Goal: Transaction & Acquisition: Purchase product/service

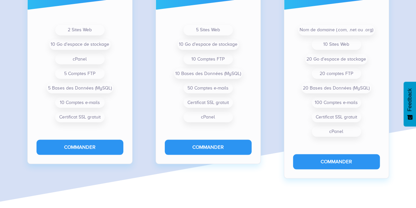
scroll to position [567, 0]
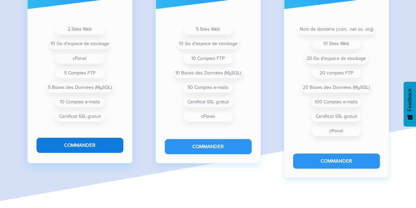
click at [89, 149] on button "Commander" at bounding box center [79, 144] width 87 height 15
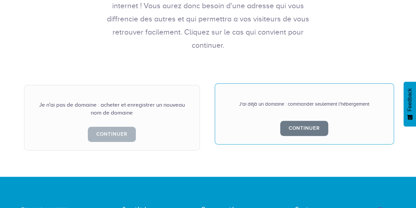
scroll to position [146, 0]
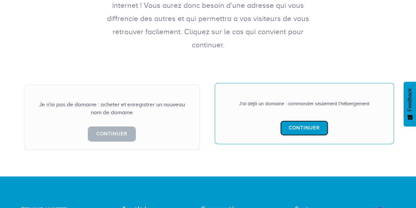
click at [306, 120] on link "Continuer" at bounding box center [304, 127] width 48 height 15
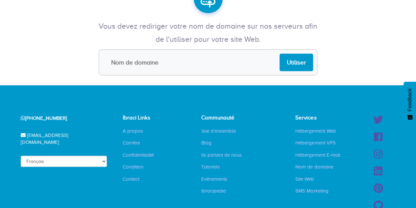
scroll to position [93, 0]
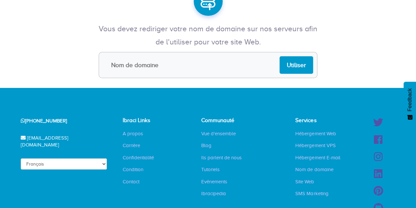
click at [182, 71] on input "text" at bounding box center [208, 65] width 218 height 26
type input "[DOMAIN_NAME]"
click at [305, 64] on input "Utiliser" at bounding box center [296, 64] width 34 height 17
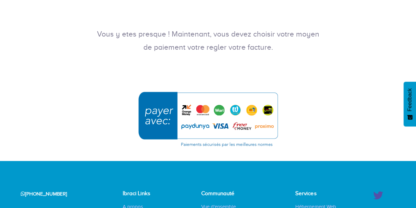
scroll to position [108, 0]
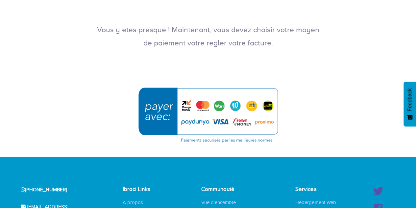
click at [186, 101] on img "submit" at bounding box center [208, 115] width 148 height 64
